Goal: Manage account settings

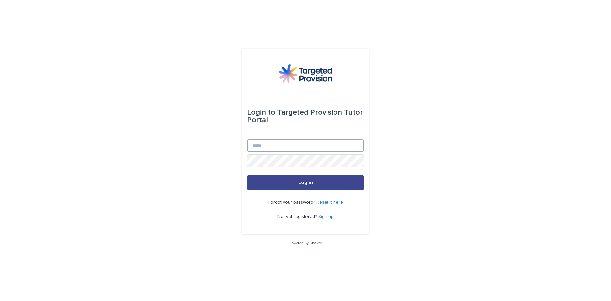
type input "**********"
click at [305, 184] on span "Log in" at bounding box center [305, 182] width 14 height 5
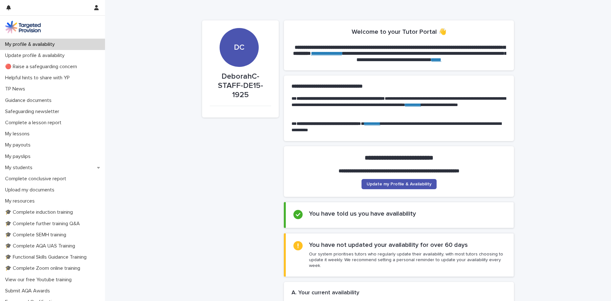
click at [55, 42] on p "My profile & availability" at bounding box center [31, 44] width 57 height 6
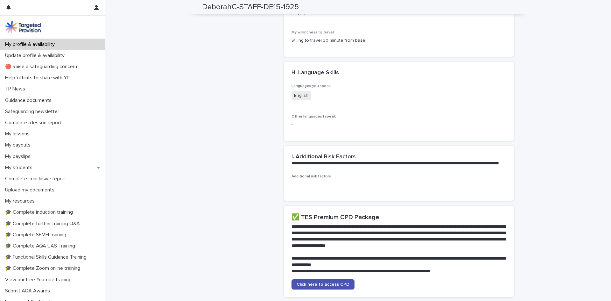
scroll to position [1365, 0]
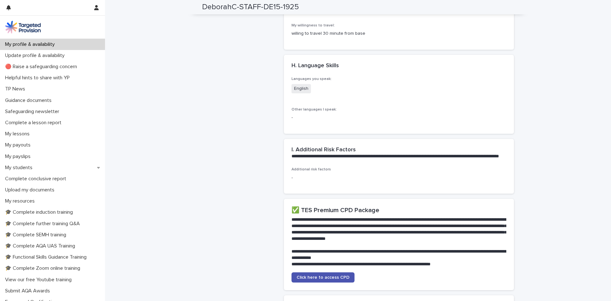
drag, startPoint x: 606, startPoint y: 212, endPoint x: 602, endPoint y: 229, distance: 18.2
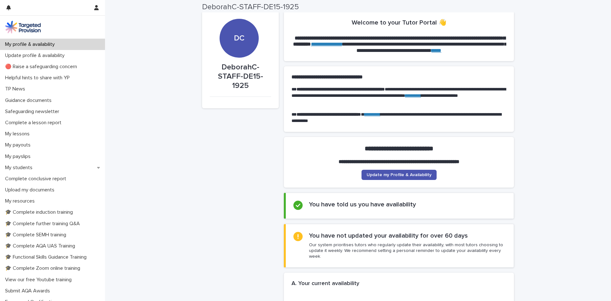
scroll to position [0, 0]
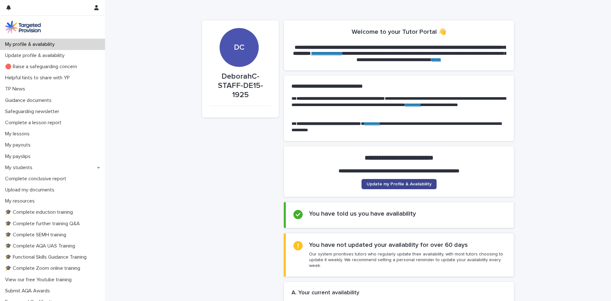
click at [415, 186] on span "Update my Profile & Availability" at bounding box center [399, 184] width 65 height 4
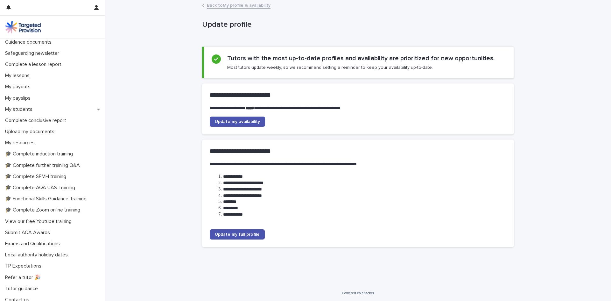
scroll to position [63, 0]
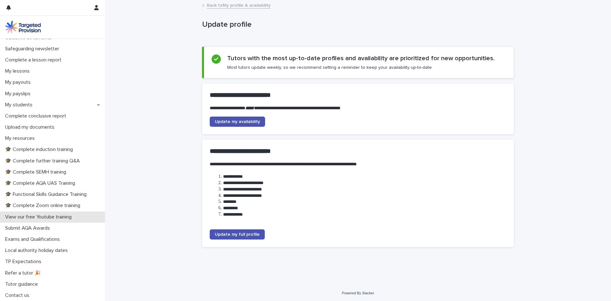
click at [50, 217] on p "View our free Youtube training" at bounding box center [40, 217] width 74 height 6
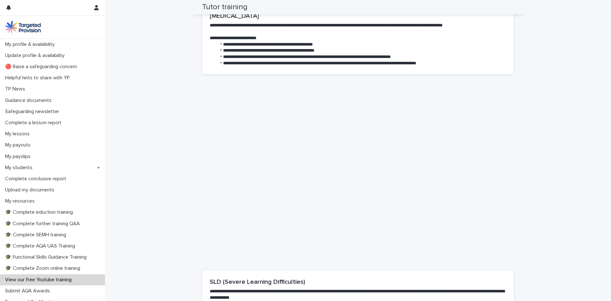
scroll to position [1640, 0]
